Goal: Transaction & Acquisition: Purchase product/service

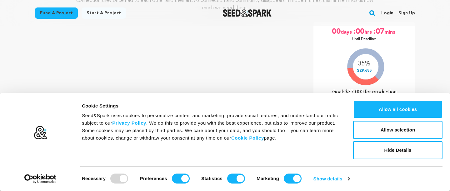
scroll to position [123, 0]
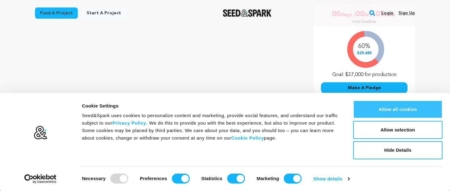
click at [367, 109] on button "Allow all cookies" at bounding box center [397, 110] width 89 height 18
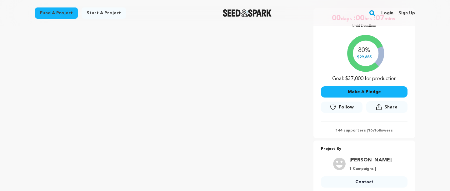
scroll to position [118, 0]
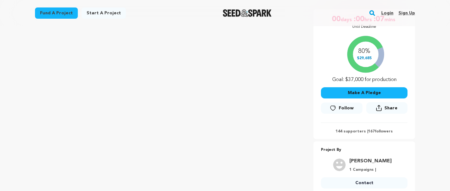
click at [346, 91] on button "Make A Pledge" at bounding box center [364, 92] width 87 height 11
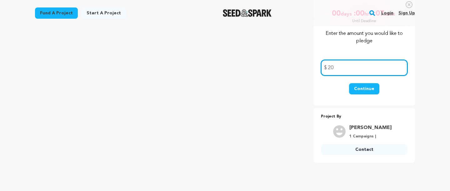
scroll to position [126, 0]
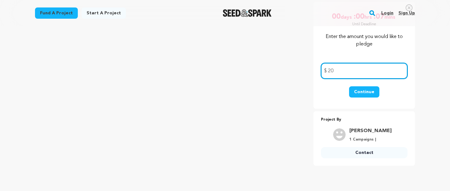
type input "20"
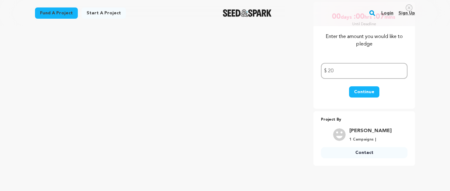
click at [359, 91] on button "Continue" at bounding box center [364, 92] width 30 height 11
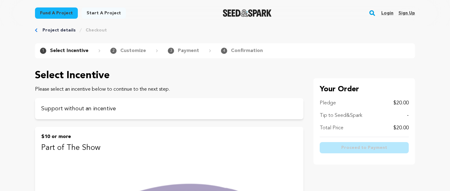
scroll to position [13, 0]
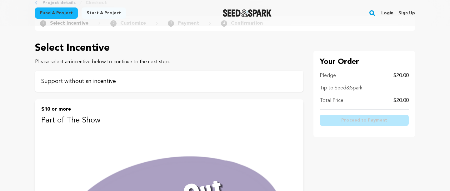
click at [224, 87] on div "Support without an incentive" at bounding box center [169, 81] width 268 height 21
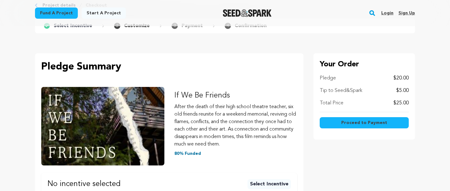
scroll to position [81, 0]
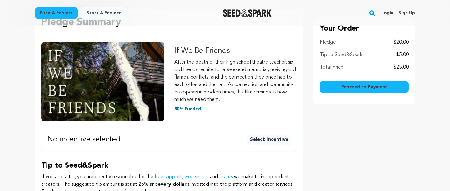
click at [275, 139] on button "Select Incentive" at bounding box center [268, 140] width 43 height 10
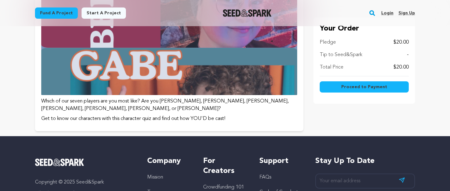
scroll to position [702, 0]
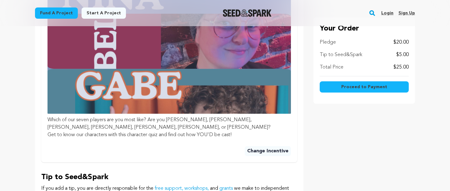
scroll to position [478, 0]
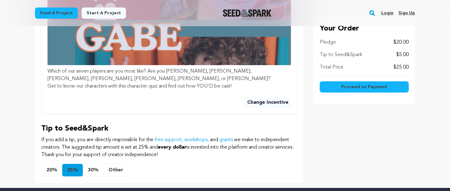
click at [52, 164] on button "20%" at bounding box center [52, 170] width 21 height 12
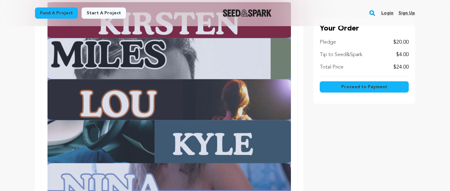
scroll to position [299, 0]
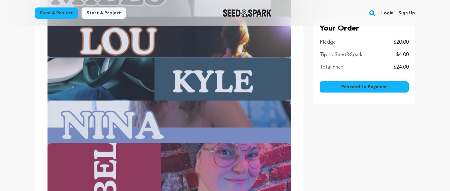
click at [358, 90] on button "Proceed to Payment" at bounding box center [364, 87] width 89 height 11
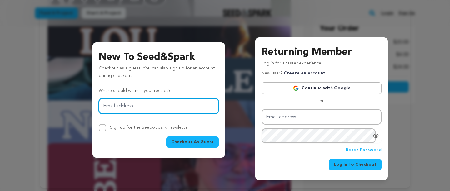
click at [136, 106] on input "Email address" at bounding box center [159, 106] width 120 height 16
type input "daniel.lane.burt@gmail.com"
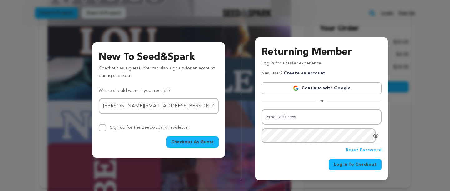
click at [205, 143] on span "Checkout As Guest" at bounding box center [192, 142] width 42 height 6
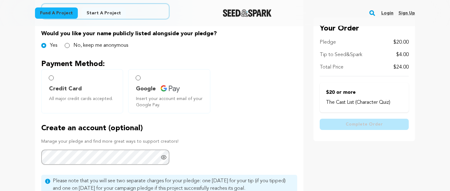
scroll to position [171, 0]
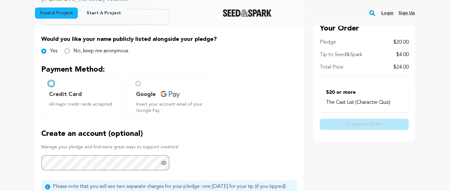
click at [52, 83] on input "Credit Card All major credit cards accepted." at bounding box center [51, 83] width 5 height 5
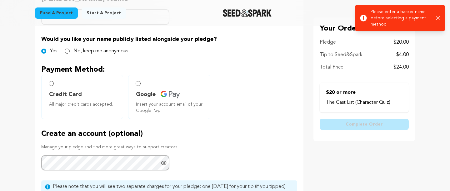
click at [437, 17] on icon "button" at bounding box center [438, 18] width 4 height 4
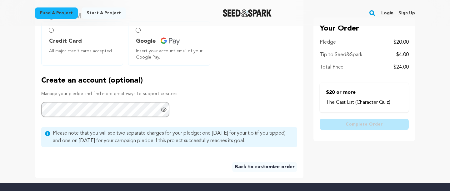
scroll to position [78, 0]
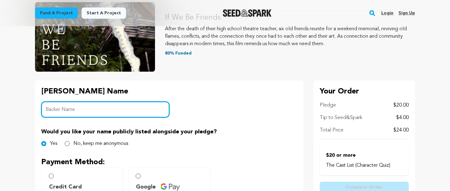
click at [80, 112] on input "Backer Name" at bounding box center [105, 110] width 128 height 16
type input "Daniel"
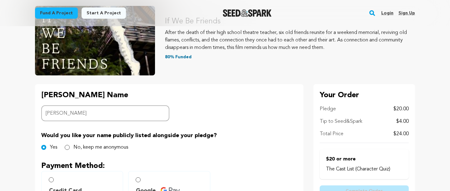
scroll to position [126, 0]
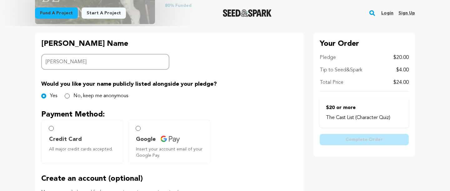
click at [61, 135] on label "Credit Card All major credit cards accepted." at bounding box center [82, 142] width 82 height 44
radio input "true"
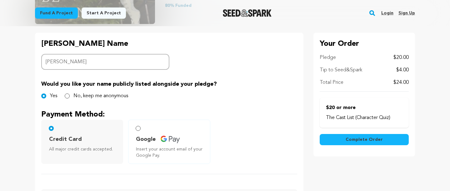
click at [347, 145] on button "Complete Order" at bounding box center [364, 139] width 89 height 11
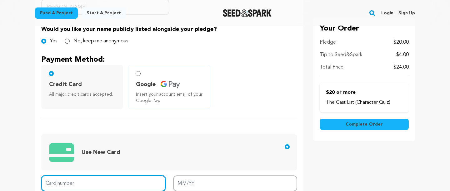
scroll to position [260, 0]
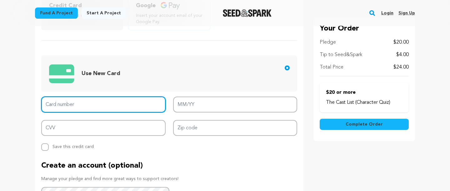
click at [116, 107] on input "Card number" at bounding box center [103, 105] width 124 height 16
type input "5210 1200 8823 0850"
type input "04/30"
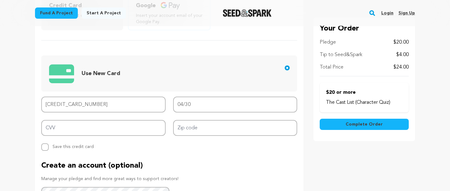
type input "879"
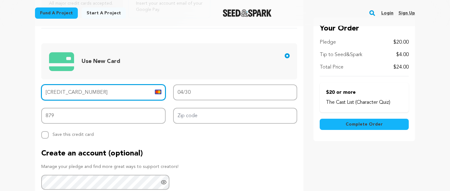
scroll to position [272, 0]
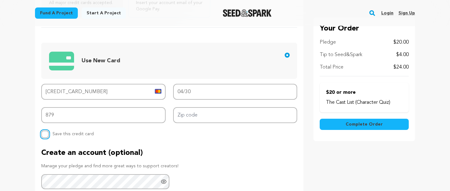
click at [47, 134] on input "Replace saved credit card Save this credit card" at bounding box center [44, 134] width 7 height 7
checkbox input "true"
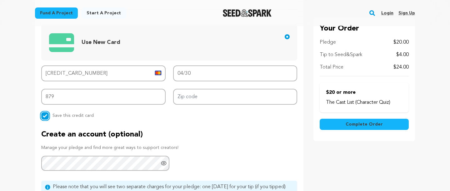
scroll to position [296, 0]
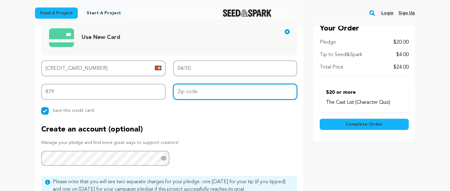
click at [188, 97] on input "Zip code" at bounding box center [235, 92] width 124 height 16
type input "1160001"
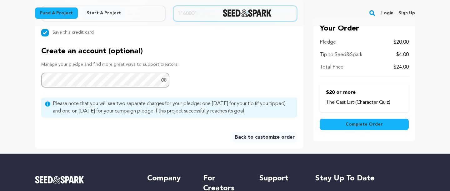
scroll to position [375, 0]
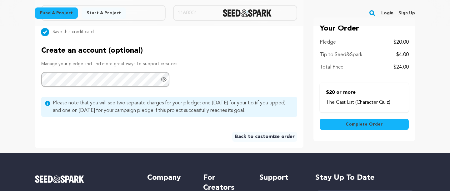
click at [332, 122] on button "Complete Order" at bounding box center [364, 124] width 89 height 11
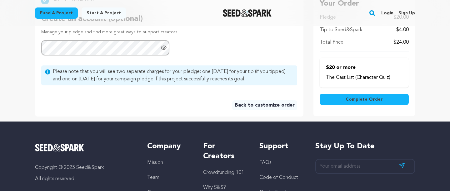
scroll to position [359, 0]
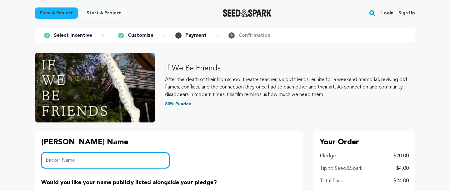
scroll to position [139, 0]
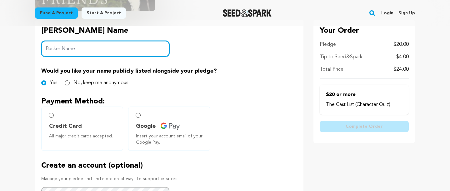
click at [127, 54] on input "Backer Name" at bounding box center [105, 49] width 128 height 16
click at [82, 46] on input "[PERSON_NAME]" at bounding box center [105, 49] width 128 height 16
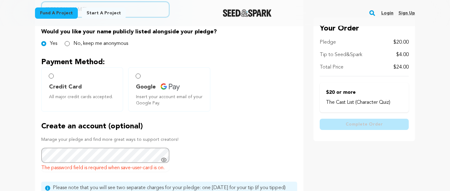
scroll to position [226, 0]
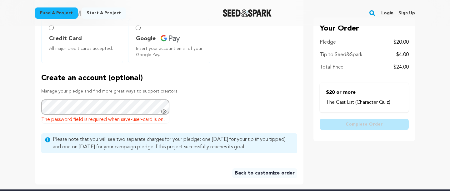
type input "Daniel"
click at [57, 36] on span "Credit Card" at bounding box center [65, 38] width 33 height 9
radio input "true"
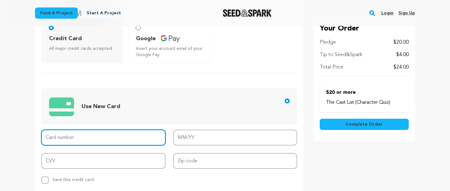
click at [68, 142] on input "Card number" at bounding box center [103, 138] width 124 height 16
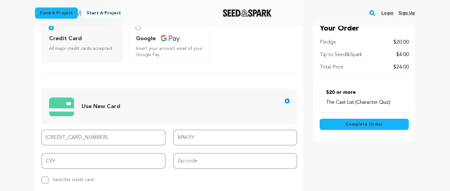
type input "5210 1200 8823 0850"
type input "04/30"
type input "879"
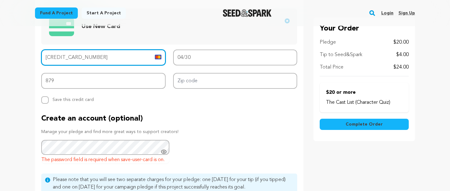
scroll to position [301, 0]
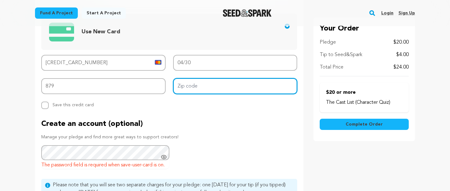
click at [201, 86] on input "Zip code" at bounding box center [235, 86] width 124 height 16
type input "1160001"
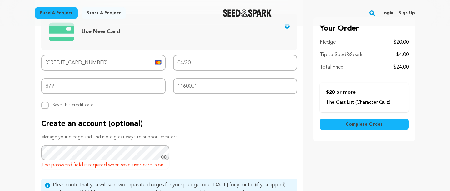
click at [344, 126] on button "Complete Order" at bounding box center [364, 124] width 89 height 11
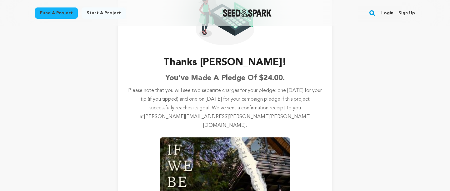
scroll to position [66, 0]
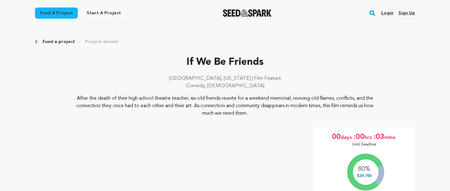
click at [310, 103] on p "After the death of their high school theatre teacher, six old friends reunite f…" at bounding box center [225, 106] width 304 height 22
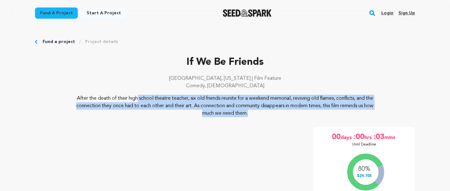
click at [310, 103] on p "After the death of their high school theatre teacher, six old friends reunite f…" at bounding box center [225, 106] width 304 height 22
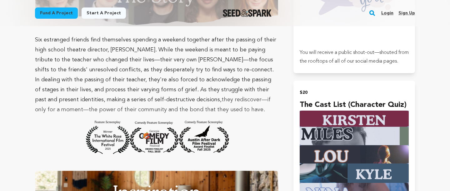
scroll to position [507, 0]
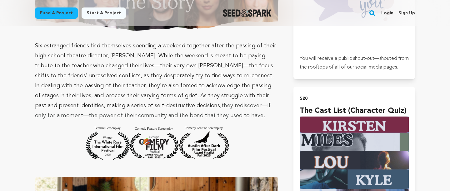
click at [171, 79] on p "Six estranged friends find themselves spending a weekend together after the pas…" at bounding box center [156, 81] width 243 height 80
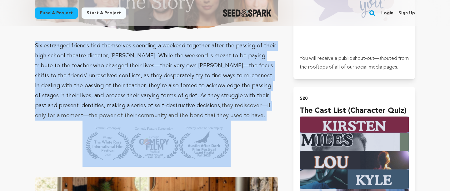
click at [171, 79] on p "Six estranged friends find themselves spending a weekend together after the pas…" at bounding box center [156, 81] width 243 height 80
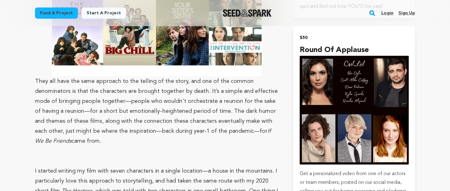
scroll to position [837, 0]
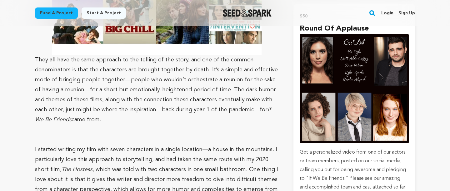
click at [171, 79] on span "They all have the same approach to the telling of the story, and one of the com…" at bounding box center [156, 85] width 243 height 56
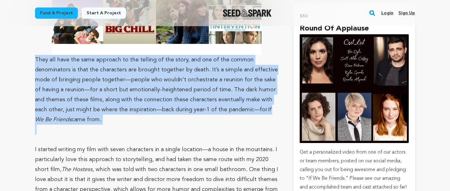
click at [171, 79] on span "They all have the same approach to the telling of the story, and one of the com…" at bounding box center [156, 85] width 243 height 56
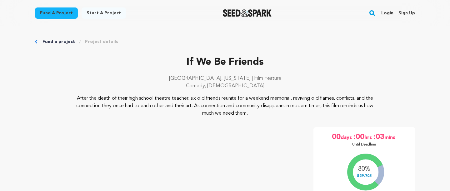
scroll to position [70, 0]
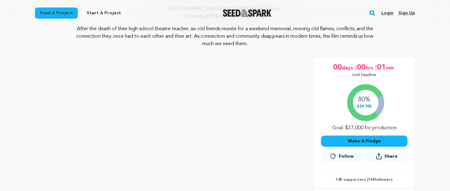
scroll to position [103, 0]
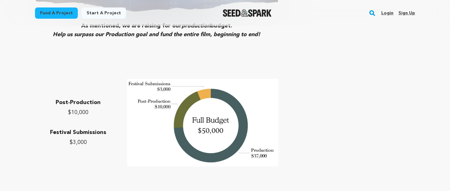
scroll to position [2435, 0]
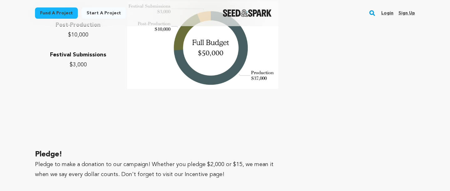
click at [203, 160] on p "Pledge to make a donation to our campaign! Whether you pledge $2,000 or $15, we…" at bounding box center [156, 170] width 243 height 20
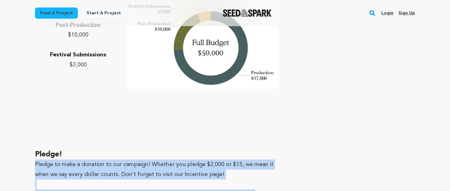
drag, startPoint x: 203, startPoint y: 112, endPoint x: 199, endPoint y: 130, distance: 18.5
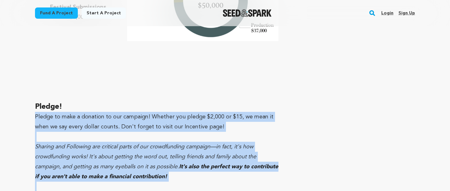
scroll to position [2547, 0]
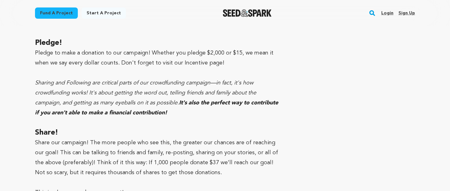
click at [199, 140] on span "Share our campaign! The more people who see this, the greater our chances are o…" at bounding box center [156, 158] width 243 height 36
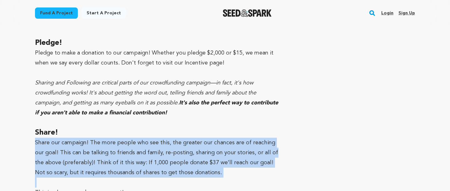
click at [199, 140] on span "Share our campaign! The more people who see this, the greater our chances are o…" at bounding box center [156, 158] width 243 height 36
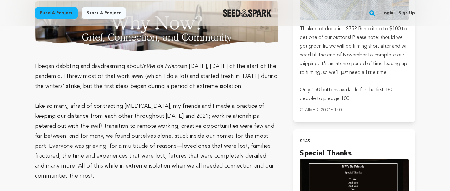
scroll to position [1427, 0]
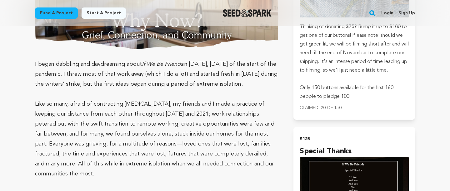
click at [230, 102] on span "Like so many, afraid of contracting [MEDICAL_DATA], my friends and I made a pra…" at bounding box center [154, 140] width 239 height 76
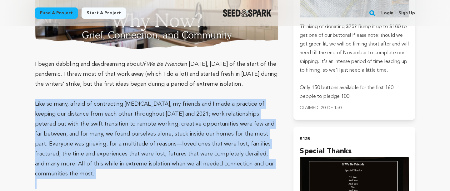
click at [230, 102] on span "Like so many, afraid of contracting [MEDICAL_DATA], my friends and I made a pra…" at bounding box center [154, 140] width 239 height 76
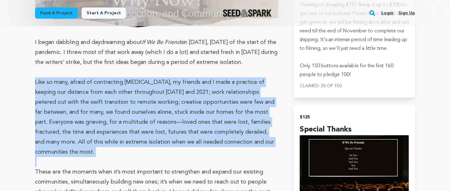
scroll to position [1468, 0]
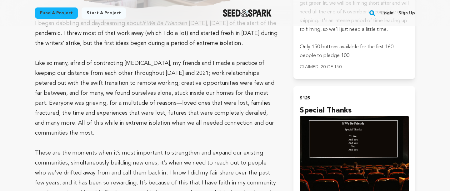
click at [214, 151] on span "These are the moments when it’s most important to strengthen and expand our exi…" at bounding box center [156, 184] width 242 height 66
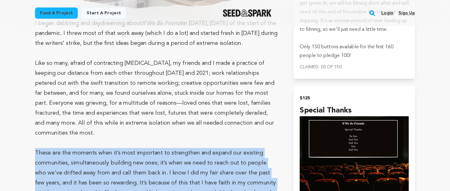
click at [214, 151] on span "These are the moments when it’s most important to strengthen and expand our exi…" at bounding box center [156, 184] width 242 height 66
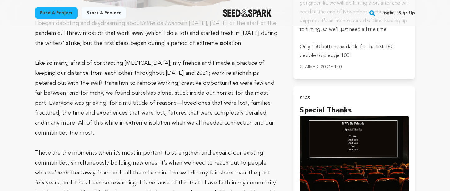
click at [219, 77] on p "Like so many, afraid of contracting [MEDICAL_DATA], my friends and I made a pra…" at bounding box center [156, 98] width 243 height 80
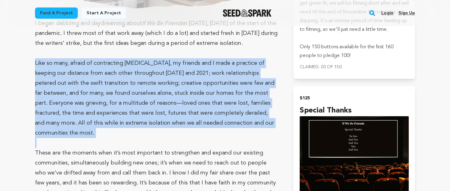
click at [219, 77] on p "Like so many, afraid of contracting [MEDICAL_DATA], my friends and I made a pra…" at bounding box center [156, 98] width 243 height 80
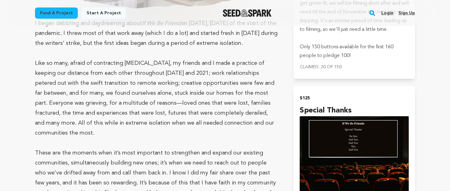
click at [207, 151] on span "These are the moments when it’s most important to strengthen and expand our exi…" at bounding box center [156, 184] width 242 height 66
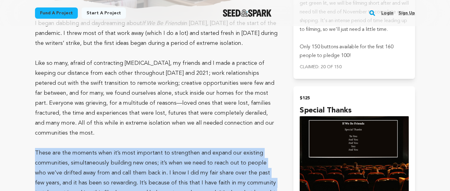
click at [207, 151] on span "These are the moments when it’s most important to strengthen and expand our exi…" at bounding box center [156, 184] width 242 height 66
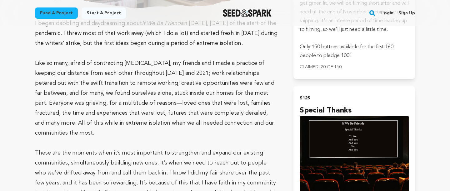
click at [206, 84] on span "Like so many, afraid of contracting [MEDICAL_DATA], my friends and I made a pra…" at bounding box center [154, 99] width 239 height 76
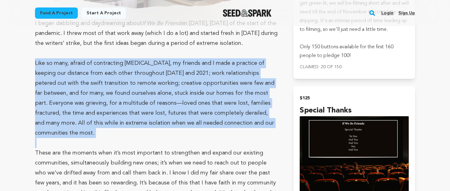
click at [206, 84] on span "Like so many, afraid of contracting [MEDICAL_DATA], my friends and I made a pra…" at bounding box center [154, 99] width 239 height 76
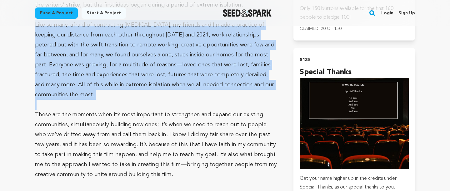
scroll to position [1555, 0]
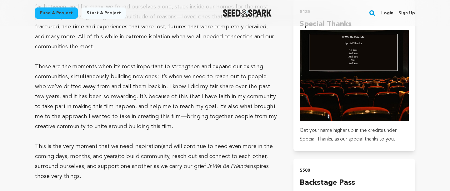
click at [206, 132] on p at bounding box center [156, 137] width 243 height 10
click at [201, 154] on span "to build community, reach out and connect to each other, surround ourselves, an…" at bounding box center [151, 162] width 233 height 16
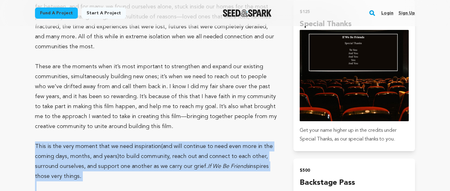
click at [201, 154] on span "to build community, reach out and connect to each other, surround ourselves, an…" at bounding box center [151, 162] width 233 height 16
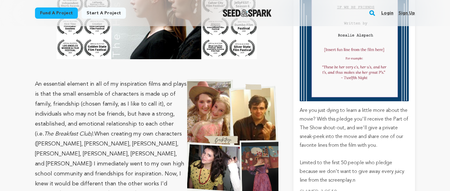
scroll to position [1109, 0]
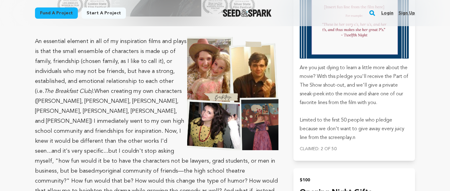
click at [157, 77] on p "An essential element in all of my inspiration films and plays is that the small…" at bounding box center [156, 142] width 243 height 210
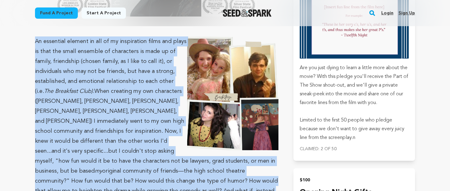
click at [157, 77] on p "An essential element in all of my inspiration films and plays is that the small…" at bounding box center [156, 142] width 243 height 210
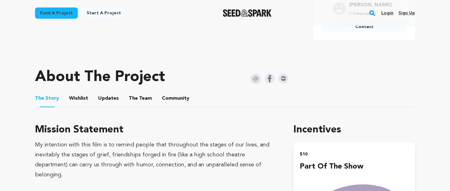
scroll to position [219, 0]
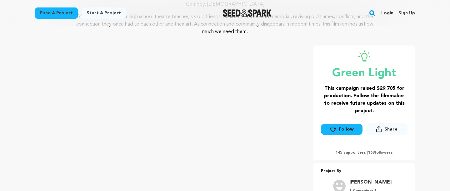
scroll to position [77, 0]
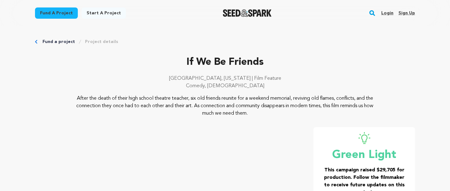
scroll to position [76, 0]
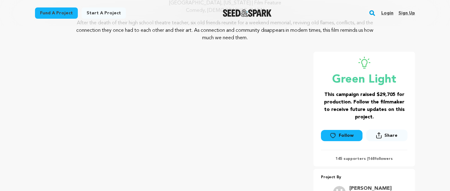
click at [366, 62] on icon at bounding box center [364, 63] width 12 height 12
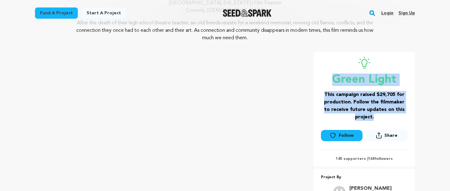
drag, startPoint x: 366, startPoint y: 62, endPoint x: 356, endPoint y: 111, distance: 50.1
click at [356, 111] on div "Green Light This campaign raised $29,705 for production. Follow the filmmaker t…" at bounding box center [364, 89] width 87 height 64
click at [356, 111] on h3 "This campaign raised $29,705 for production. Follow the filmmaker to receive fu…" at bounding box center [364, 106] width 87 height 30
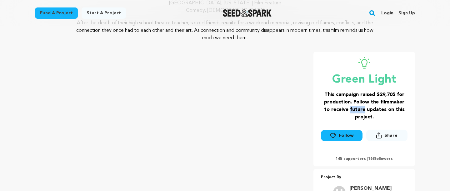
click at [356, 111] on h3 "This campaign raised $29,705 for production. Follow the filmmaker to receive fu…" at bounding box center [364, 106] width 87 height 30
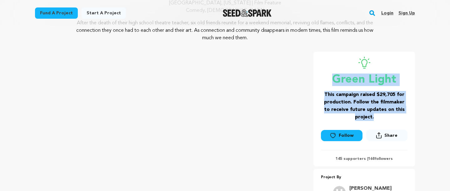
drag, startPoint x: 356, startPoint y: 111, endPoint x: 360, endPoint y: 78, distance: 33.1
click at [360, 78] on div "Green Light This campaign raised $29,705 for production. Follow the filmmaker t…" at bounding box center [364, 89] width 87 height 64
click at [360, 78] on p "Green Light" at bounding box center [364, 80] width 87 height 12
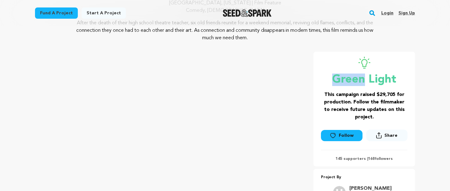
click at [360, 78] on p "Green Light" at bounding box center [364, 80] width 87 height 12
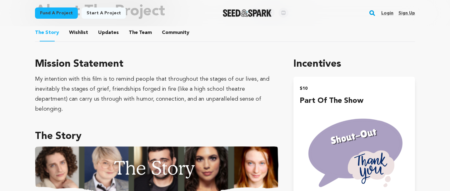
scroll to position [322, 0]
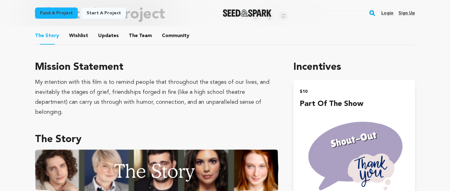
click at [76, 34] on button "Wishlist" at bounding box center [78, 37] width 15 height 15
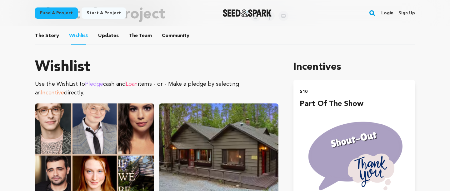
click at [48, 30] on button "The Story" at bounding box center [47, 37] width 15 height 15
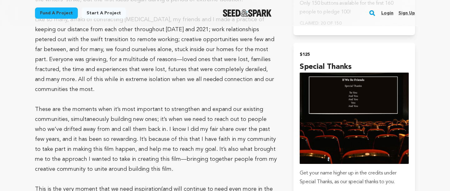
scroll to position [1588, 0]
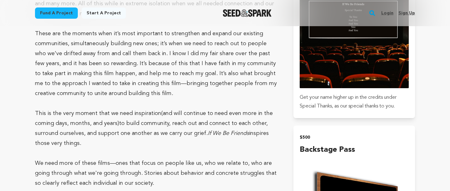
click at [155, 149] on p at bounding box center [156, 154] width 243 height 10
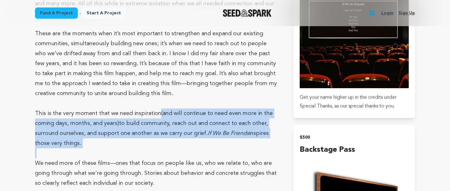
drag, startPoint x: 155, startPoint y: 107, endPoint x: 155, endPoint y: 64, distance: 43.4
click at [155, 111] on span "This is the very moment that we need inspiration" at bounding box center [98, 114] width 126 height 6
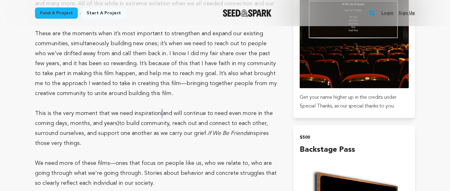
click at [155, 111] on span "This is the very moment that we need inspiration" at bounding box center [98, 114] width 126 height 6
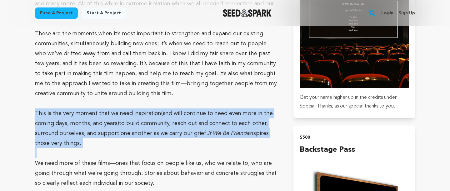
drag, startPoint x: 155, startPoint y: 64, endPoint x: 153, endPoint y: 120, distance: 55.9
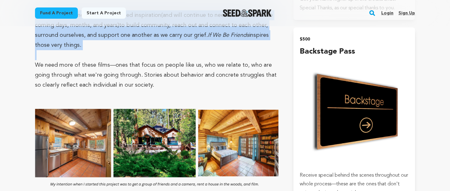
scroll to position [1835, 0]
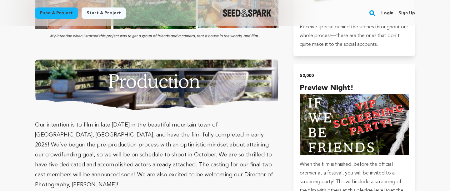
click at [153, 120] on p "Our intention is to film in late [DATE] in the beautiful mountain town of [GEOG…" at bounding box center [156, 155] width 243 height 70
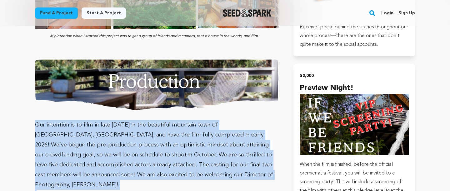
drag, startPoint x: 153, startPoint y: 120, endPoint x: 153, endPoint y: 153, distance: 33.7
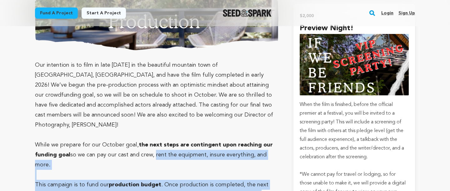
drag, startPoint x: 153, startPoint y: 154, endPoint x: 157, endPoint y: 98, distance: 56.0
click at [157, 140] on p "While we prepare for our October goal, the next steps are contingent upon reach…" at bounding box center [156, 155] width 243 height 30
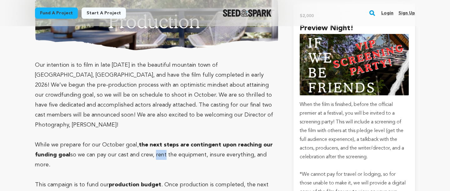
click at [157, 140] on p "While we prepare for our October goal, the next steps are contingent upon reach…" at bounding box center [156, 155] width 243 height 30
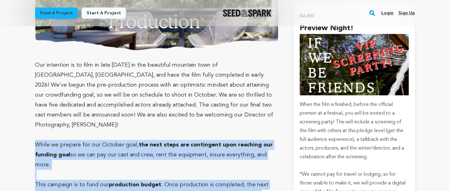
drag, startPoint x: 157, startPoint y: 98, endPoint x: 152, endPoint y: 154, distance: 56.4
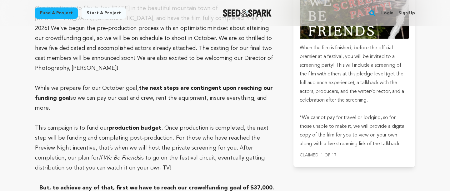
click at [156, 183] on p "But, to achieve any of that, first we have to reach our crowdfunding goal of $3…" at bounding box center [156, 188] width 243 height 10
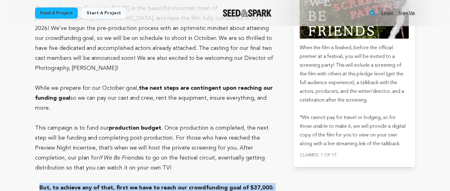
click at [156, 183] on p "But, to achieve any of that, first we have to reach our crowdfunding goal of $3…" at bounding box center [156, 188] width 243 height 10
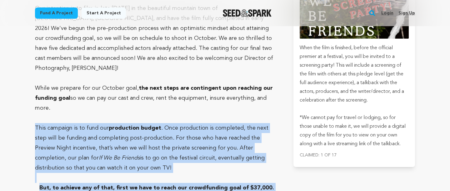
drag, startPoint x: 156, startPoint y: 132, endPoint x: 158, endPoint y: 103, distance: 28.5
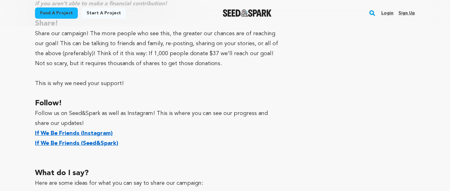
scroll to position [2667, 0]
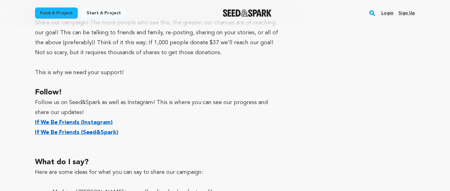
click at [158, 158] on h2 "What do I say?" at bounding box center [156, 163] width 243 height 10
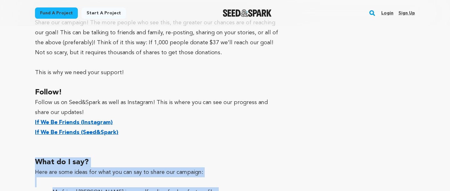
drag, startPoint x: 158, startPoint y: 103, endPoint x: 157, endPoint y: 127, distance: 24.1
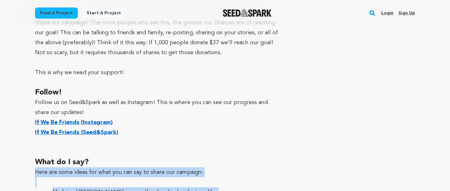
drag, startPoint x: 157, startPoint y: 127, endPoint x: 158, endPoint y: 108, distance: 19.7
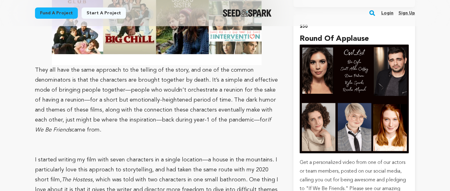
scroll to position [854, 0]
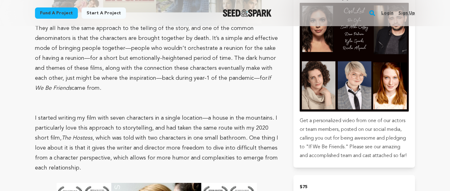
click at [243, 136] on span ", which was told with two characters in one small bathroom. One thing I love ab…" at bounding box center [156, 154] width 243 height 36
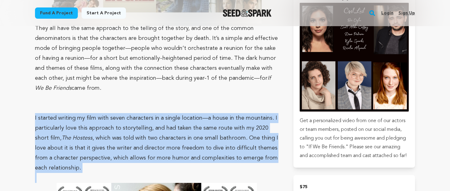
click at [243, 136] on span ", which was told with two characters in one small bathroom. One thing I love ab…" at bounding box center [156, 154] width 243 height 36
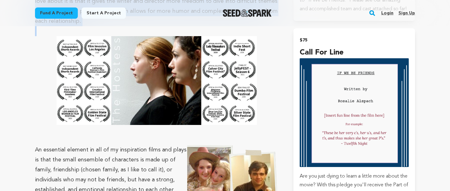
scroll to position [1104, 0]
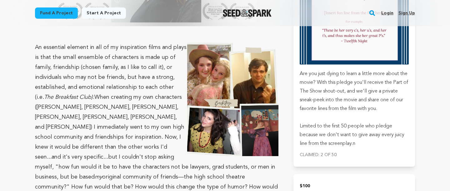
click at [160, 103] on p "An essential element in all of my inspiration films and plays is that the small…" at bounding box center [156, 147] width 243 height 210
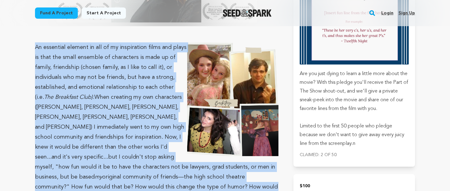
click at [160, 103] on p "An essential element in all of my inspiration films and plays is that the small…" at bounding box center [156, 147] width 243 height 210
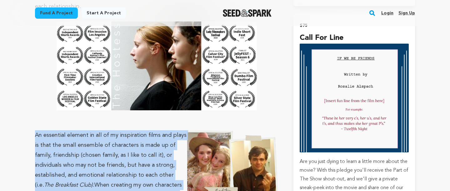
scroll to position [1063, 0]
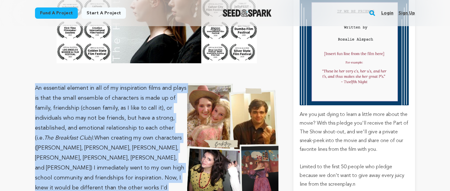
click at [173, 83] on p "An essential element in all of my inspiration films and plays is that the small…" at bounding box center [156, 188] width 243 height 210
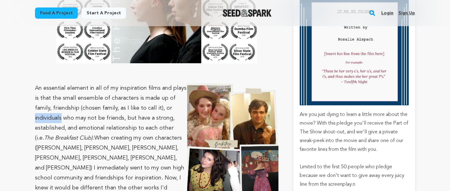
click at [173, 83] on p "An essential element in all of my inspiration films and plays is that the small…" at bounding box center [156, 188] width 243 height 210
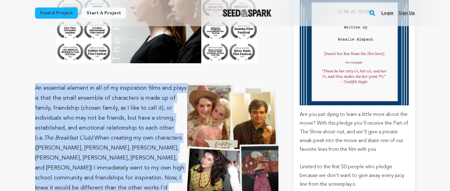
click at [173, 83] on p "An essential element in all of my inspiration films and plays is that the small…" at bounding box center [156, 188] width 243 height 210
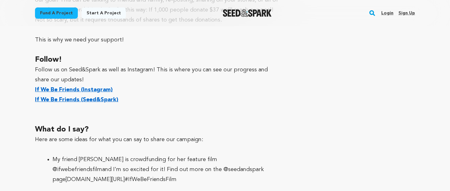
scroll to position [2763, 0]
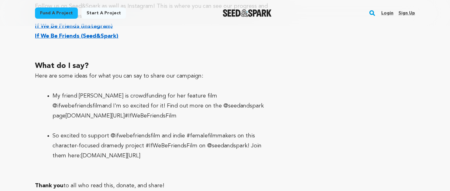
click at [186, 121] on p at bounding box center [156, 126] width 243 height 10
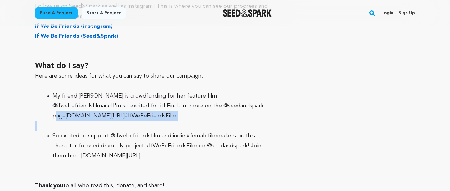
drag, startPoint x: 186, startPoint y: 67, endPoint x: 190, endPoint y: 45, distance: 22.5
click at [190, 103] on span "and I'm so excited for it! Find out more on the @seedandspark page" at bounding box center [157, 111] width 211 height 16
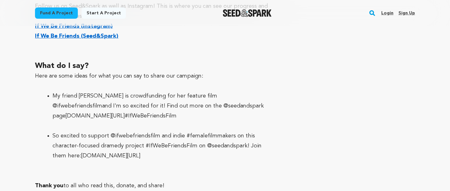
click at [190, 103] on span "and I'm so excited for it! Find out more on the @seedandspark page" at bounding box center [157, 111] width 211 height 16
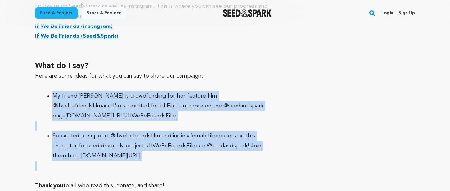
drag, startPoint x: 190, startPoint y: 45, endPoint x: 187, endPoint y: 88, distance: 42.6
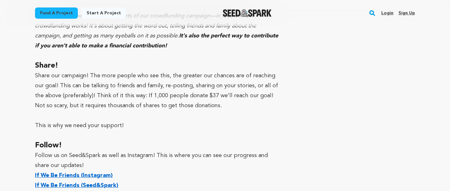
scroll to position [2610, 0]
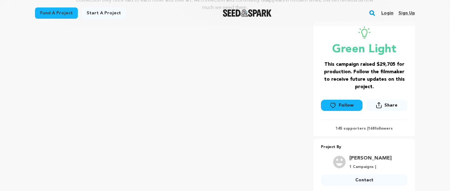
scroll to position [104, 0]
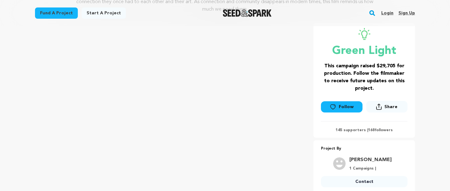
click at [341, 53] on p "Green Light" at bounding box center [364, 51] width 87 height 12
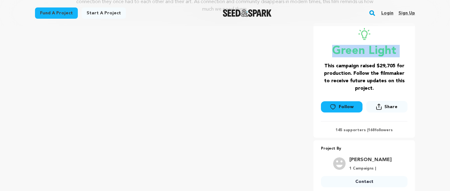
click at [341, 53] on p "Green Light" at bounding box center [364, 51] width 87 height 12
click at [342, 51] on p "Green Light" at bounding box center [364, 51] width 87 height 12
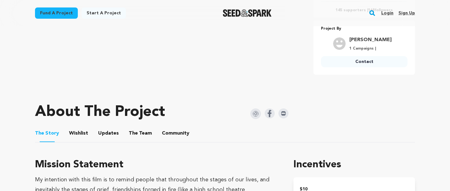
scroll to position [72, 0]
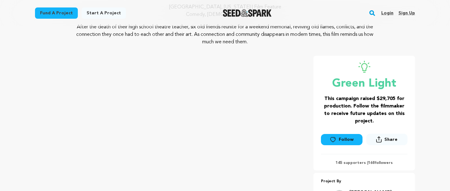
click at [358, 71] on icon at bounding box center [364, 67] width 12 height 12
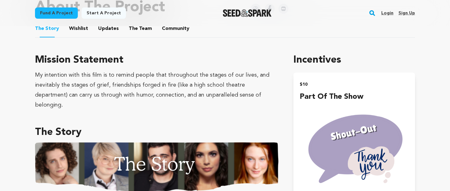
scroll to position [329, 0]
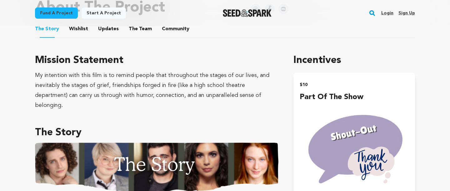
click at [226, 92] on div "My intention with this film is to remind people that throughout the stages of o…" at bounding box center [156, 91] width 243 height 40
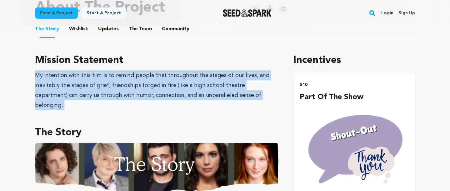
click at [226, 92] on div "My intention with this film is to remind people that throughout the stages of o…" at bounding box center [156, 91] width 243 height 40
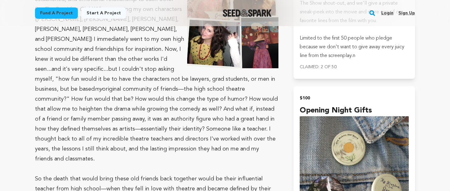
scroll to position [1229, 0]
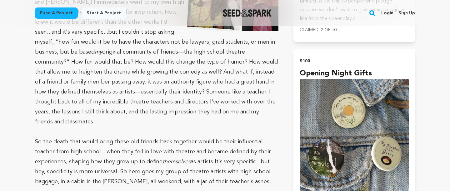
click at [97, 137] on p "So the death that would bring these old friends back together would be their in…" at bounding box center [156, 162] width 243 height 50
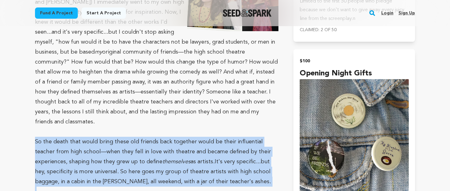
click at [97, 137] on p "So the death that would bring these old friends back together would be their in…" at bounding box center [156, 162] width 243 height 50
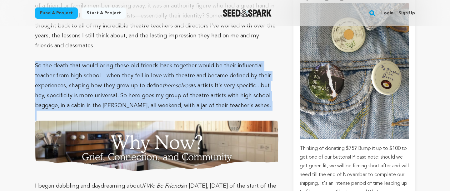
scroll to position [1364, 0]
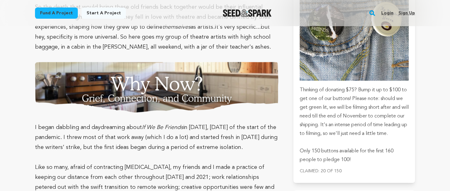
click at [97, 125] on span "in [DATE], [DATE] of the start of the pandemic. I threw most of that work away …" at bounding box center [156, 138] width 242 height 26
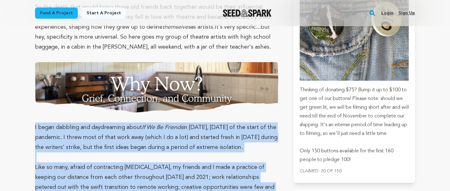
drag, startPoint x: 97, startPoint y: 108, endPoint x: 97, endPoint y: 130, distance: 21.9
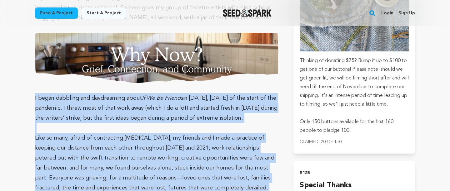
scroll to position [1438, 0]
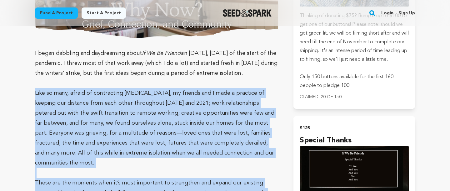
drag, startPoint x: 97, startPoint y: 130, endPoint x: 99, endPoint y: 111, distance: 19.8
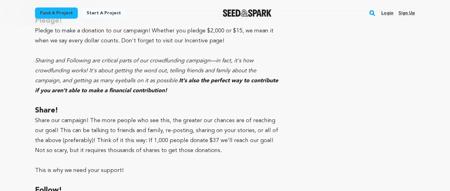
scroll to position [2574, 0]
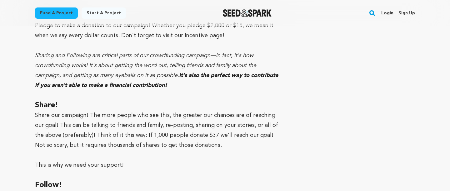
click at [120, 113] on span "Share our campaign! The more people who see this, the greater our chances are o…" at bounding box center [156, 131] width 243 height 36
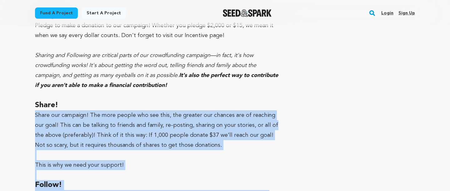
drag, startPoint x: 120, startPoint y: 87, endPoint x: 119, endPoint y: 139, distance: 52.5
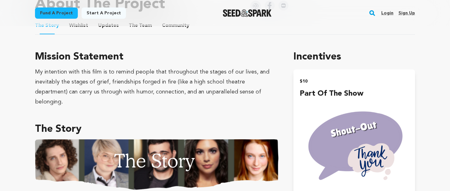
scroll to position [345, 0]
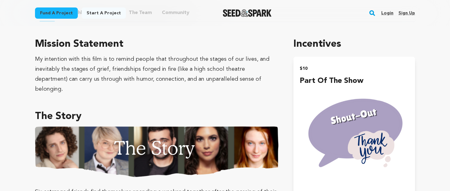
click at [231, 61] on div "My intention with this film is to remind people that throughout the stages of o…" at bounding box center [156, 74] width 243 height 40
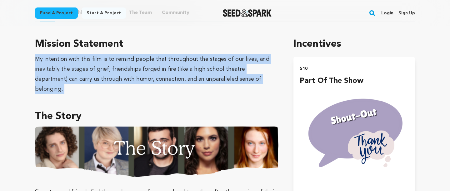
click at [231, 61] on div "My intention with this film is to remind people that throughout the stages of o…" at bounding box center [156, 74] width 243 height 40
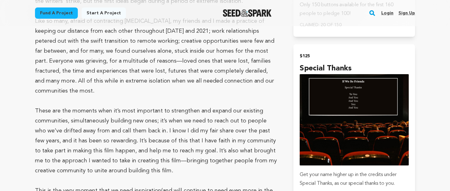
scroll to position [1509, 0]
